Goal: Navigation & Orientation: Find specific page/section

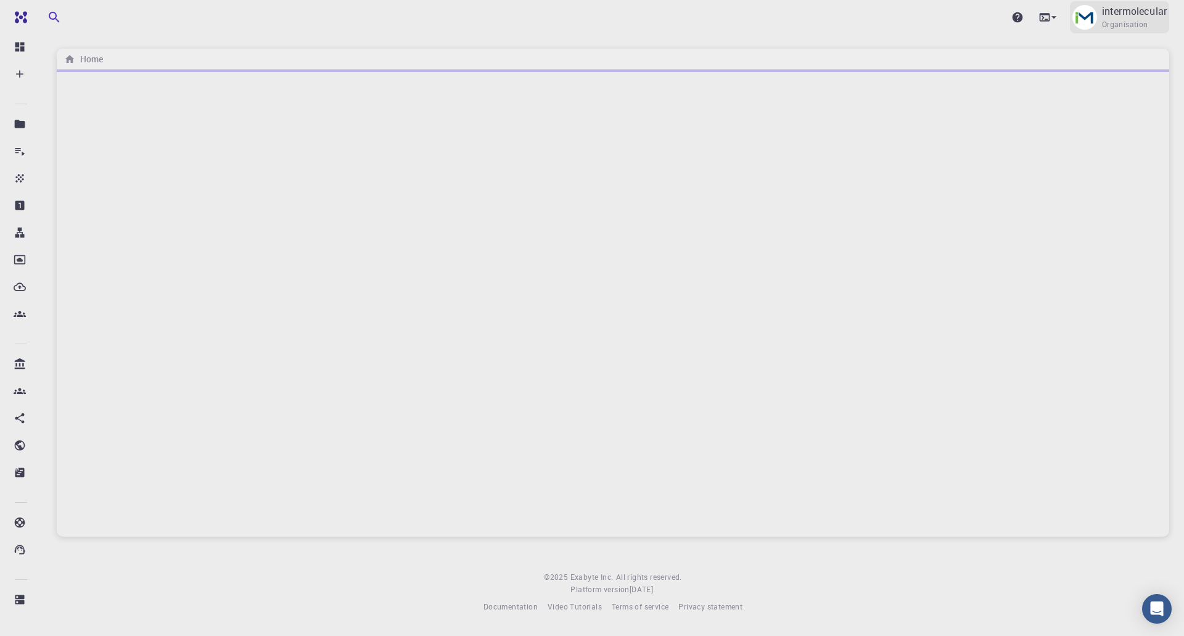
click at [1158, 18] on p "intermolecular" at bounding box center [1134, 11] width 65 height 15
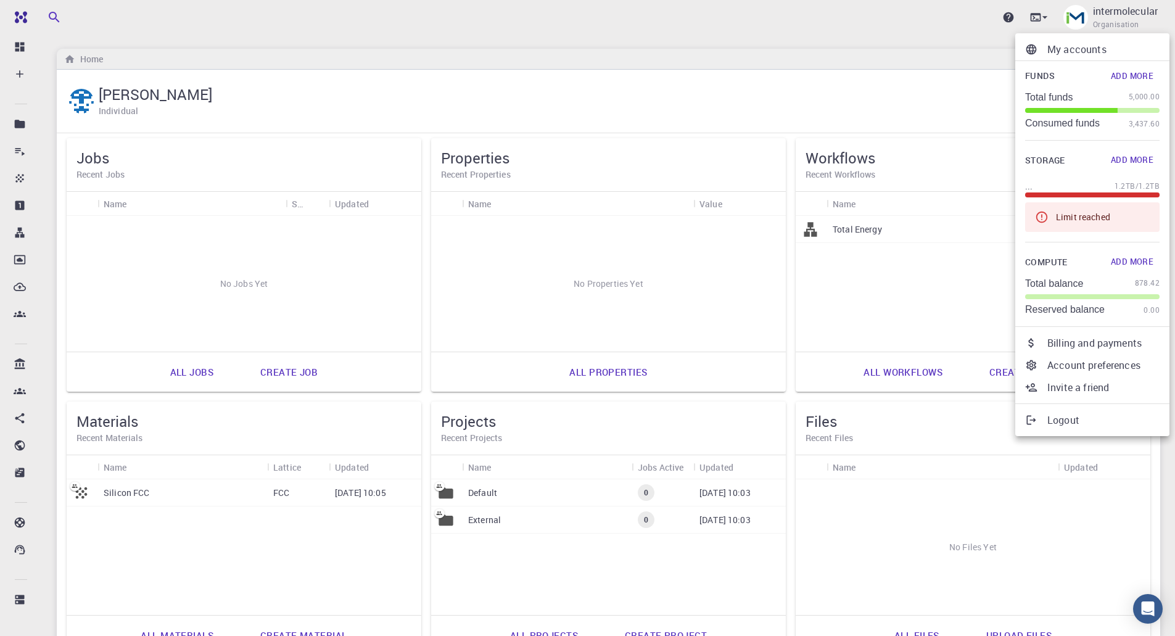
click at [811, 584] on div at bounding box center [587, 318] width 1175 height 636
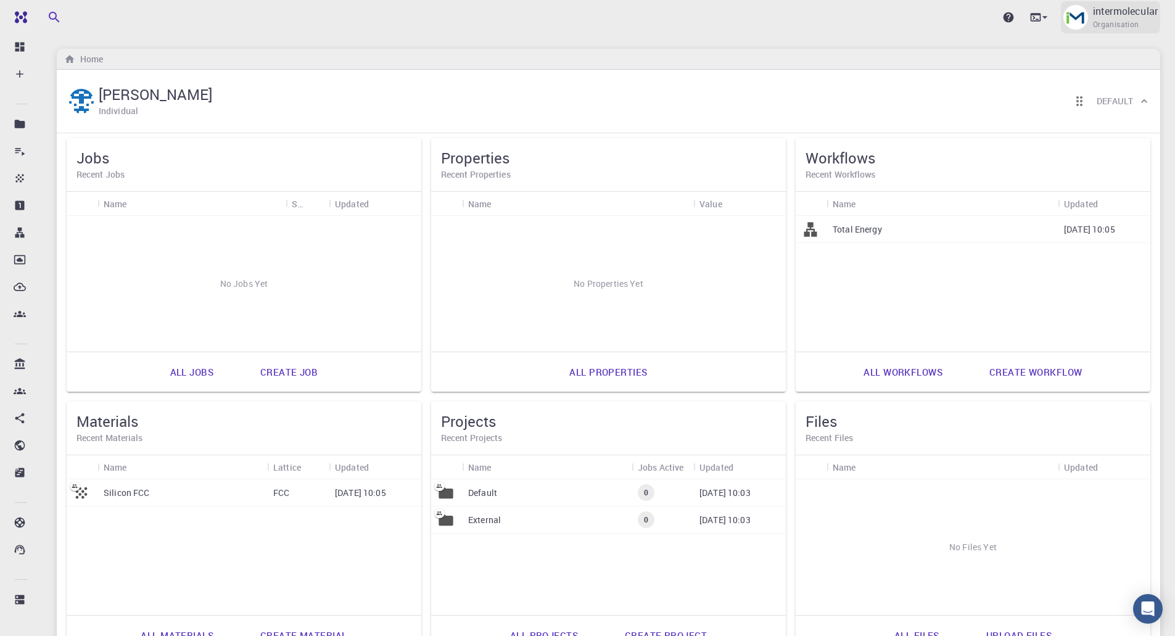
click at [1122, 24] on span "Organisation" at bounding box center [1116, 24] width 46 height 12
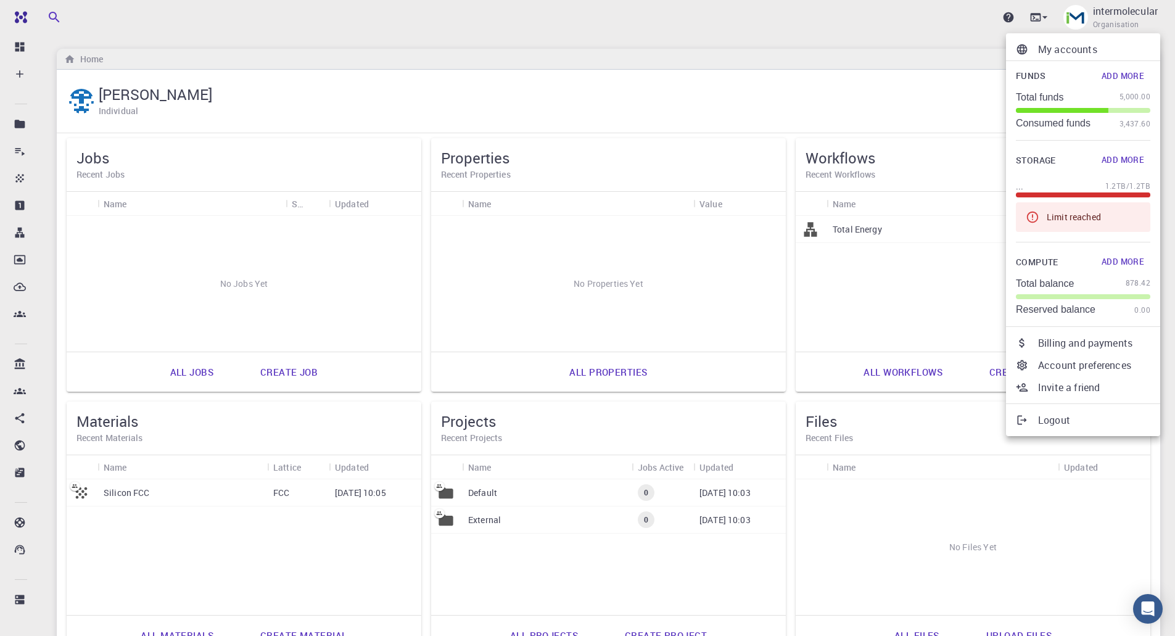
click at [1030, 216] on icon at bounding box center [1032, 217] width 14 height 14
click at [816, 86] on div at bounding box center [587, 318] width 1175 height 636
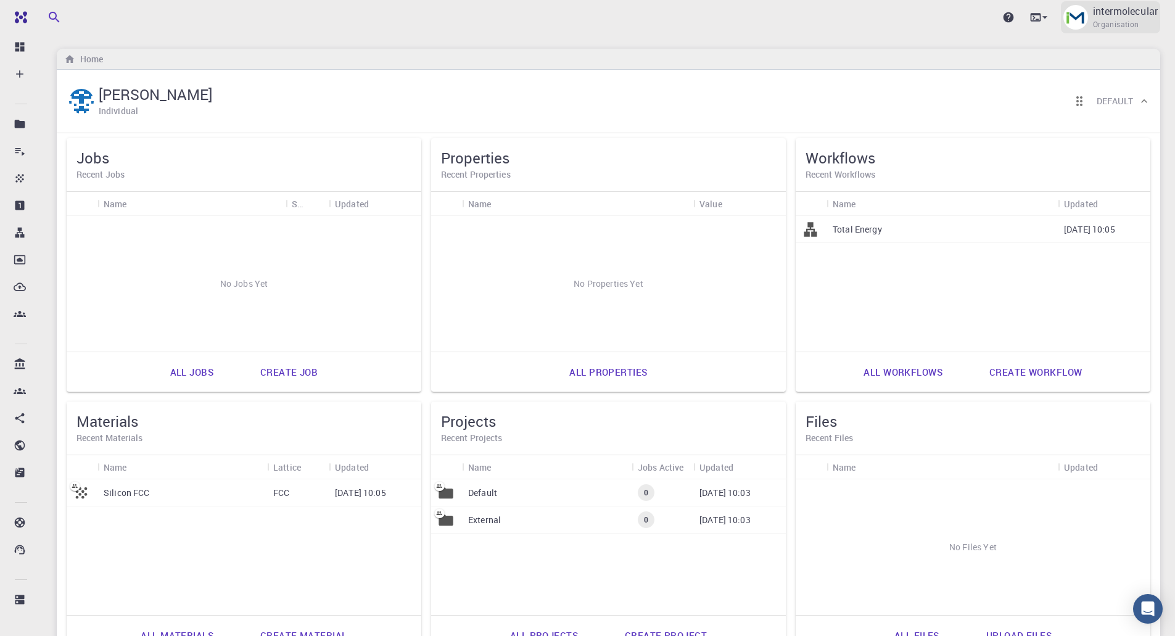
click at [1101, 23] on span "Organisation" at bounding box center [1116, 24] width 46 height 12
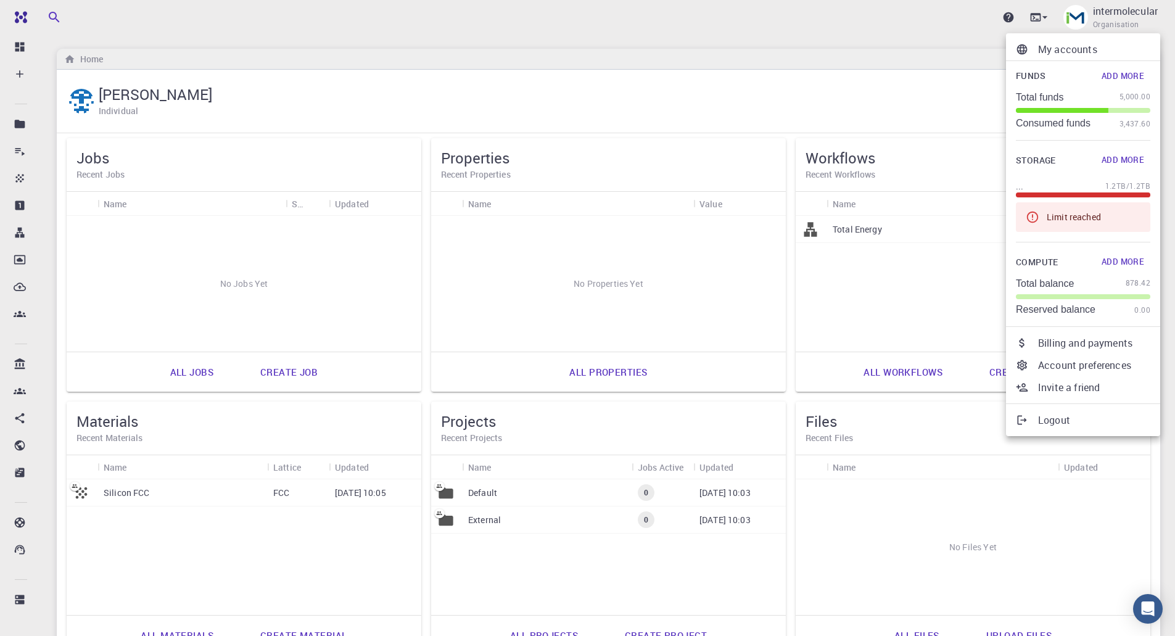
click at [150, 128] on div at bounding box center [587, 318] width 1175 height 636
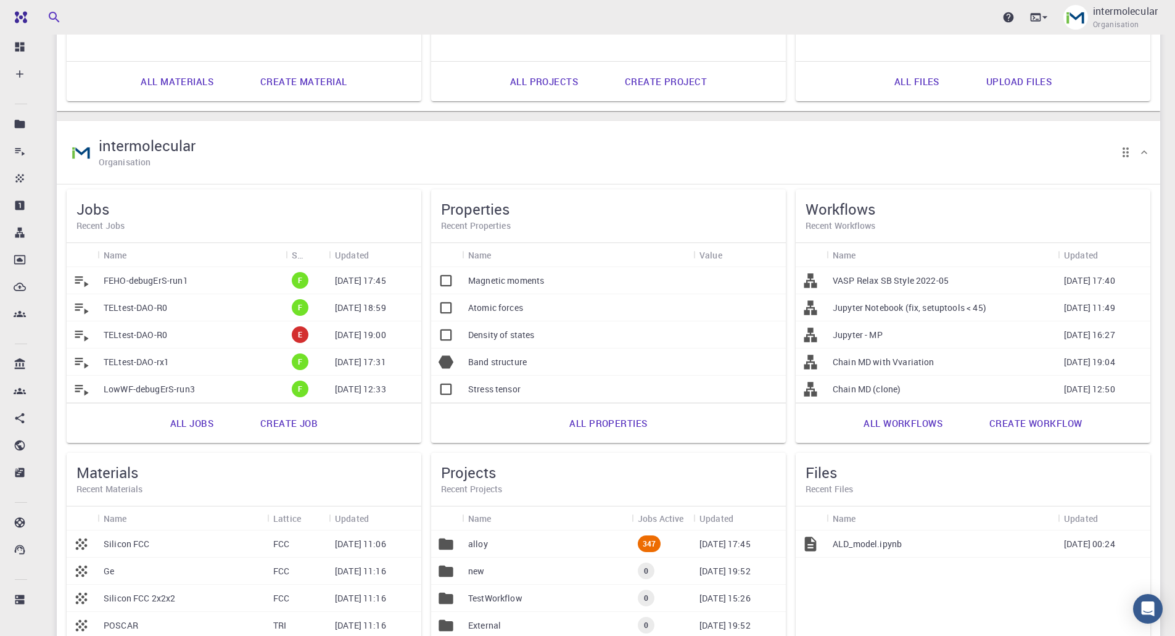
scroll to position [555, 0]
click at [173, 422] on link "All jobs" at bounding box center [192, 422] width 70 height 30
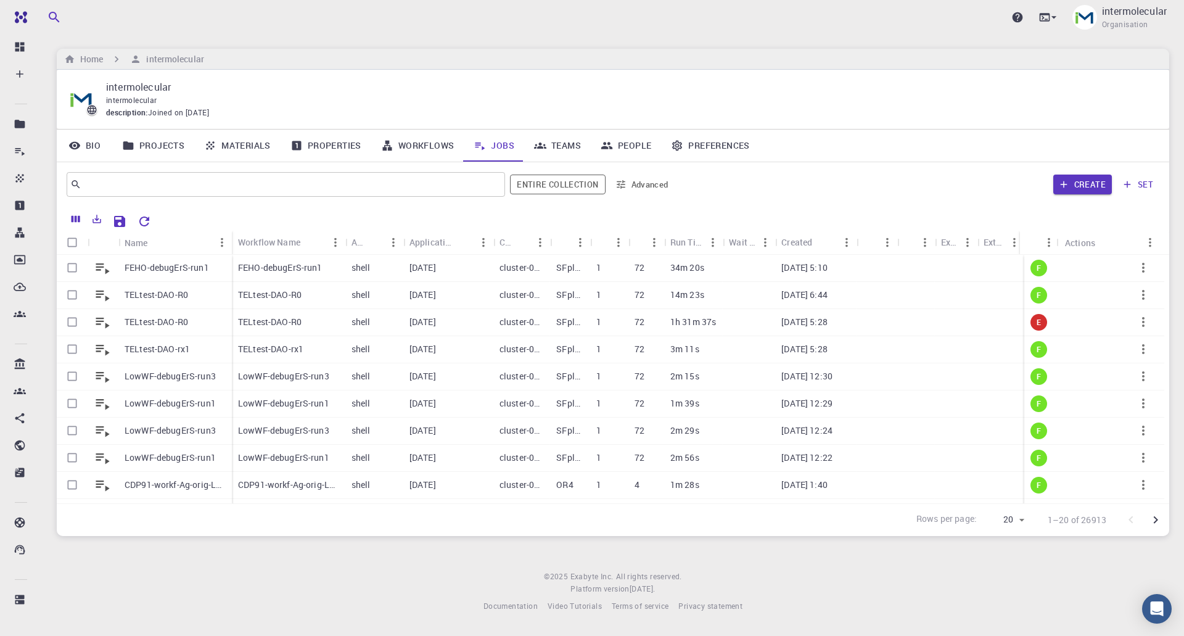
click at [789, 247] on div "Created" at bounding box center [796, 242] width 31 height 24
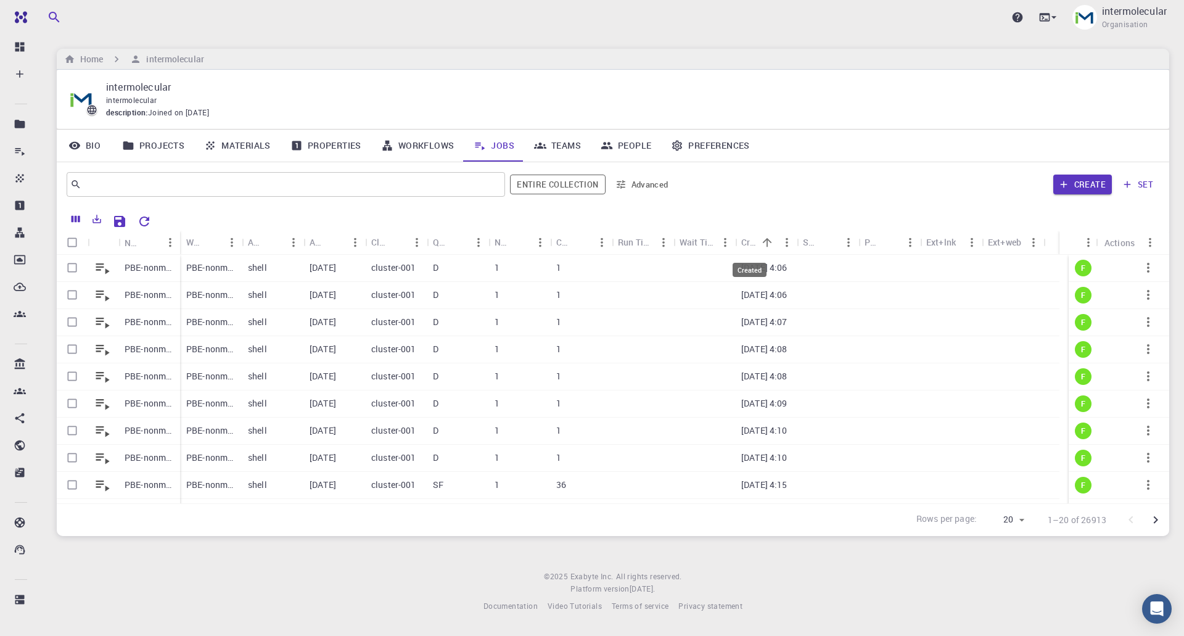
click at [748, 240] on div "Created" at bounding box center [749, 242] width 16 height 24
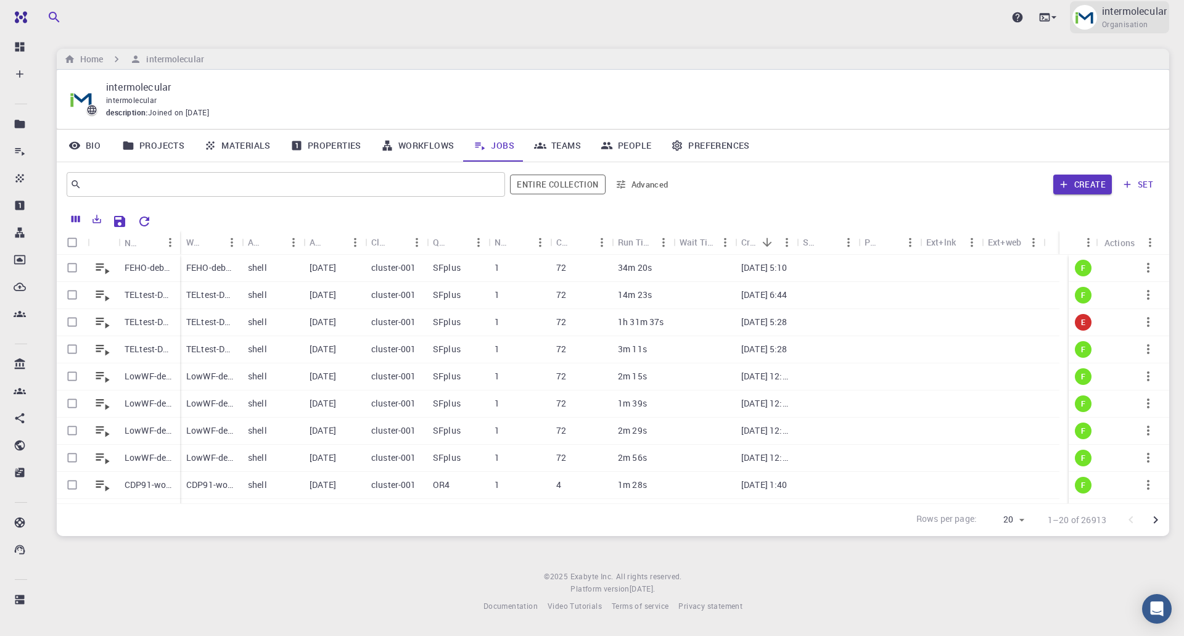
click at [1132, 22] on span "Organisation" at bounding box center [1125, 24] width 46 height 12
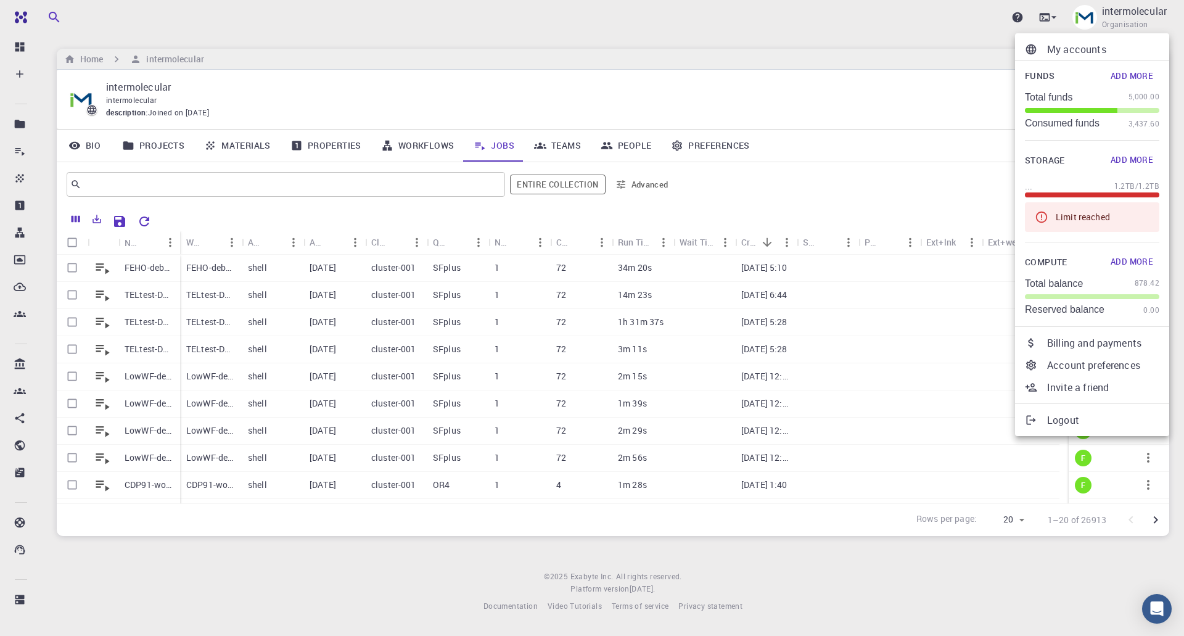
click at [95, 59] on div at bounding box center [592, 318] width 1184 height 636
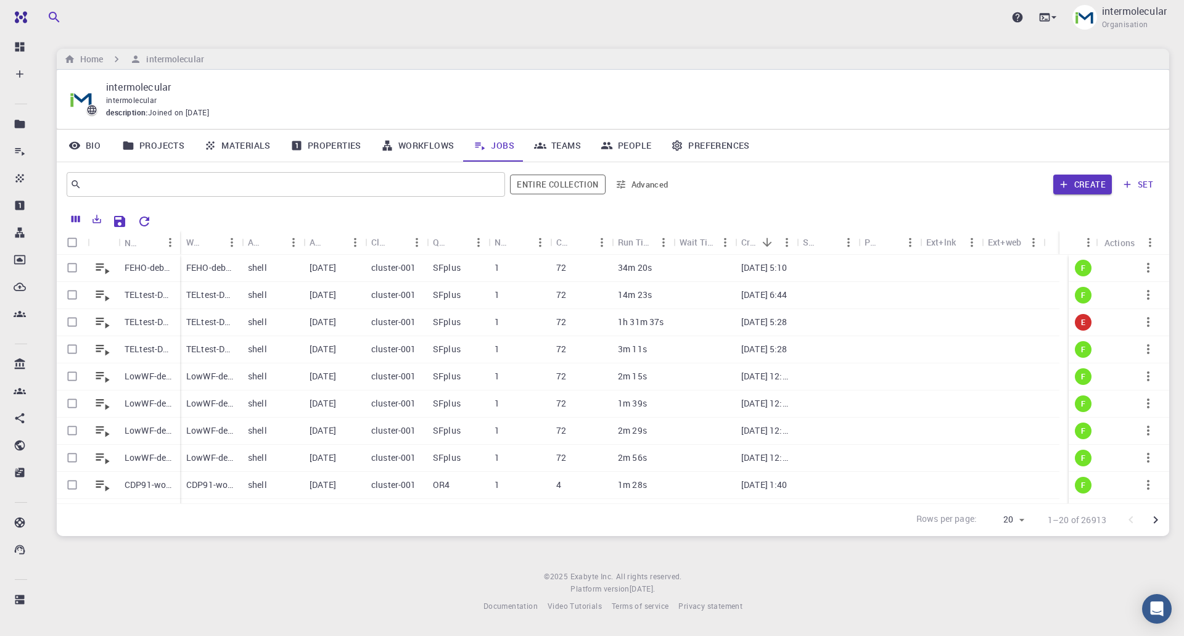
click at [80, 57] on h6 "Home" at bounding box center [89, 59] width 28 height 14
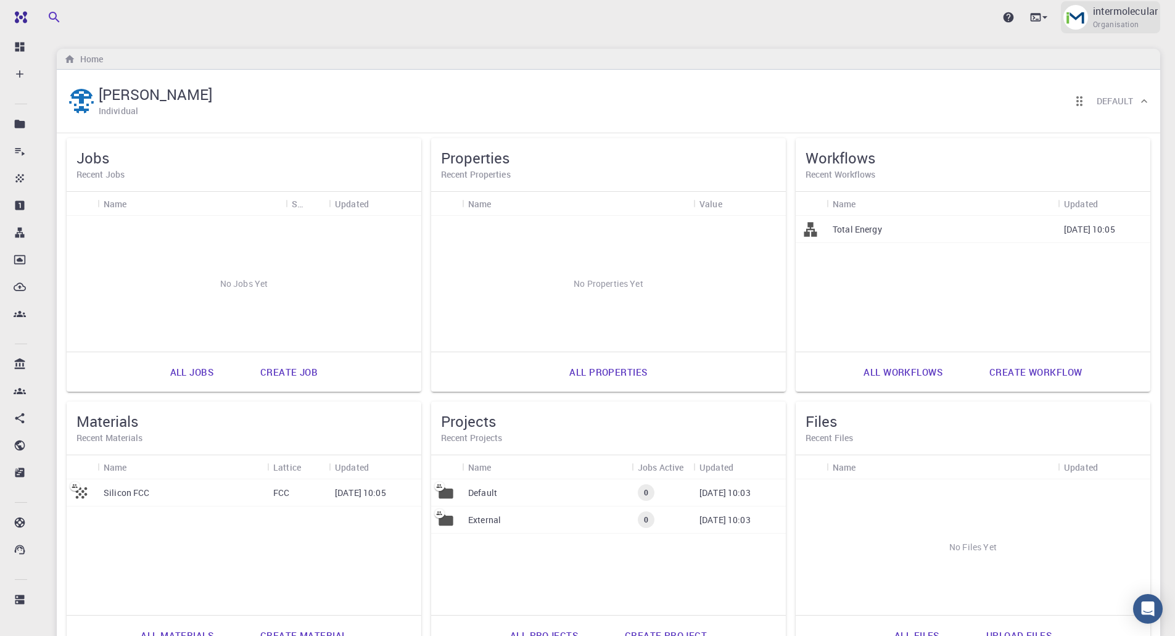
click at [1129, 15] on p "intermolecular" at bounding box center [1125, 11] width 65 height 15
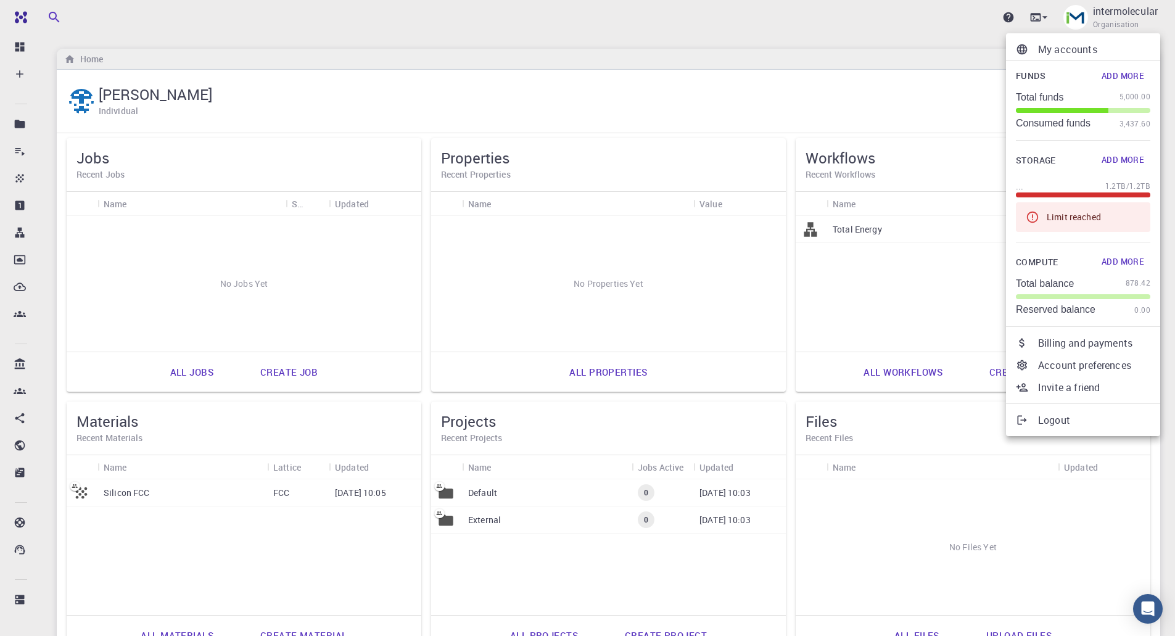
click at [120, 15] on div at bounding box center [587, 318] width 1175 height 636
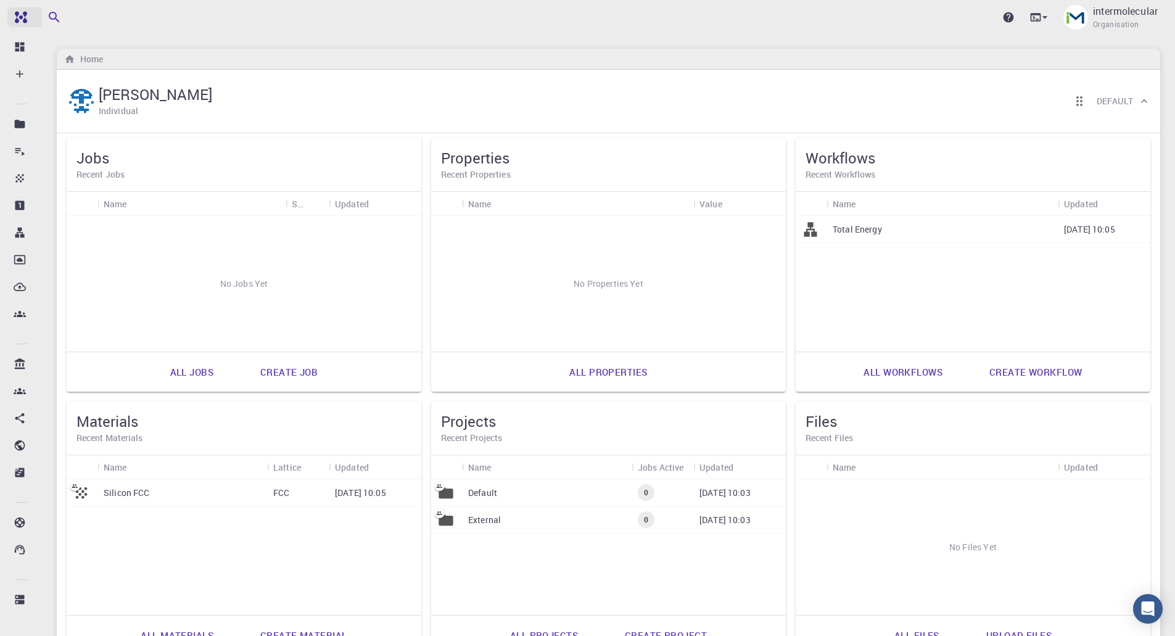
click at [20, 16] on img at bounding box center [45, 17] width 70 height 10
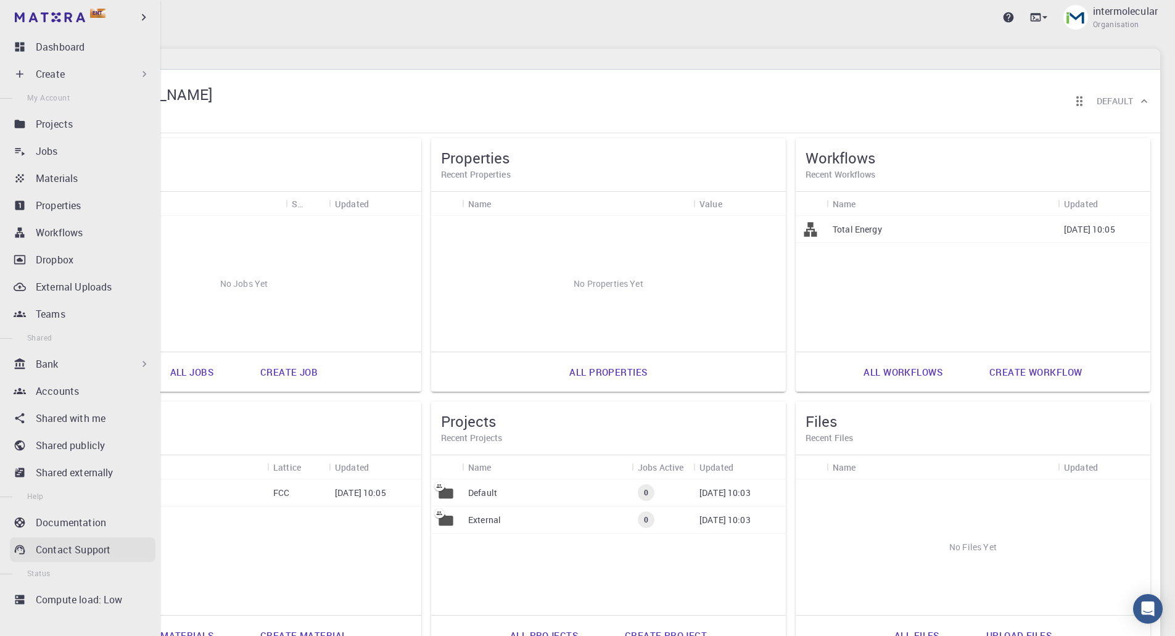
scroll to position [6, 0]
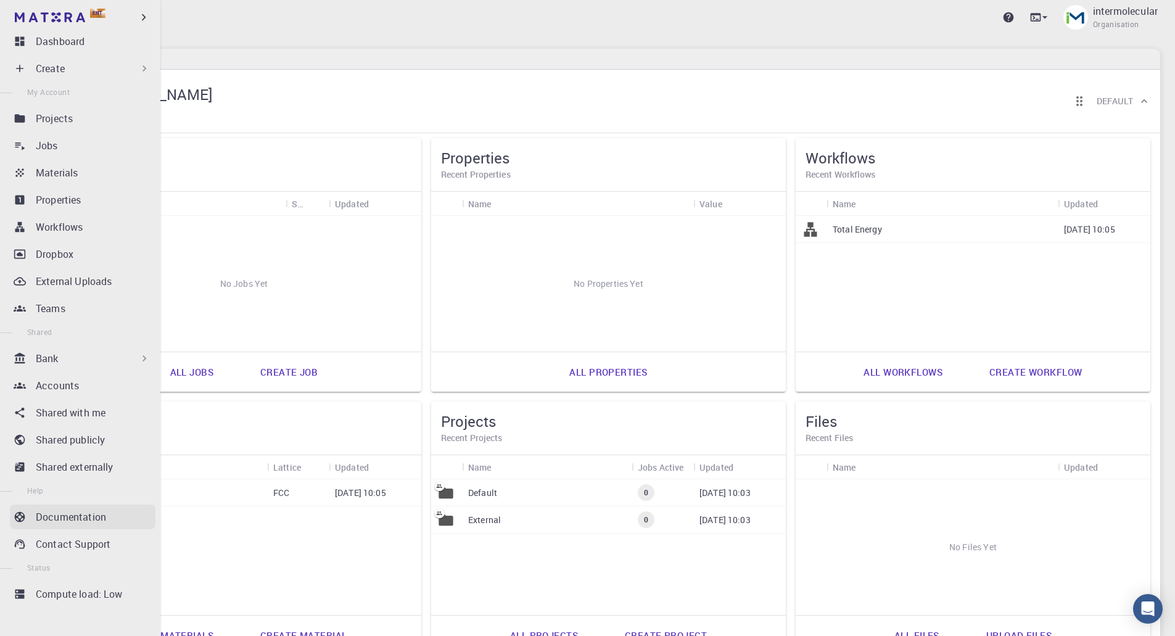
click at [64, 519] on p "Documentation" at bounding box center [71, 516] width 70 height 15
